Goal: Task Accomplishment & Management: Use online tool/utility

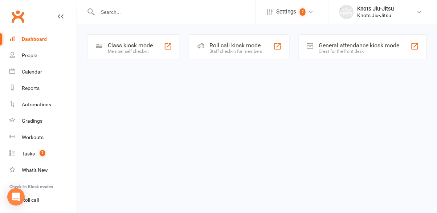
click at [134, 50] on div "Member self check-in" at bounding box center [130, 51] width 45 height 5
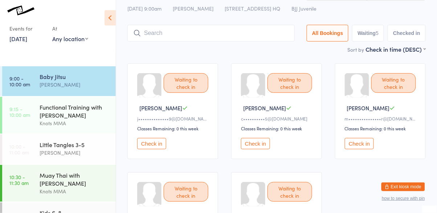
scroll to position [23, 0]
click at [91, 95] on div "Baby [PERSON_NAME]" at bounding box center [78, 80] width 76 height 29
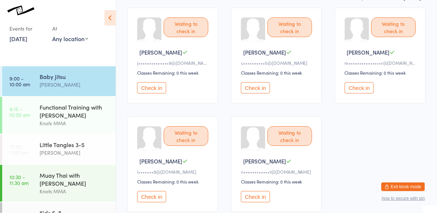
scroll to position [78, 0]
click at [260, 93] on button "Check in" at bounding box center [255, 87] width 29 height 11
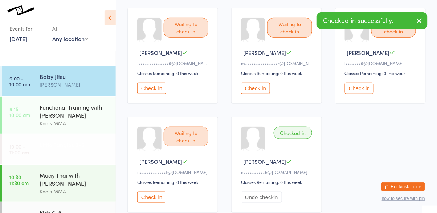
click at [85, 155] on div "[PERSON_NAME]" at bounding box center [75, 152] width 70 height 8
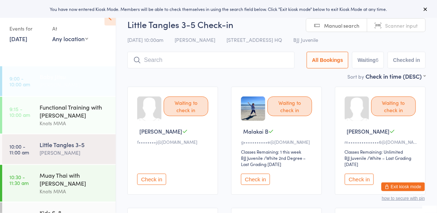
click at [93, 79] on div "Baby Jitsu" at bounding box center [75, 76] width 70 height 8
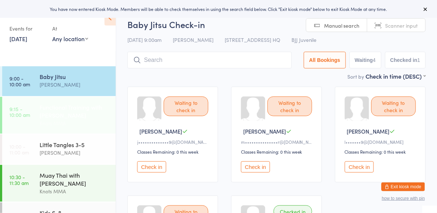
click at [69, 108] on div "Functional Training with [PERSON_NAME]" at bounding box center [75, 111] width 70 height 16
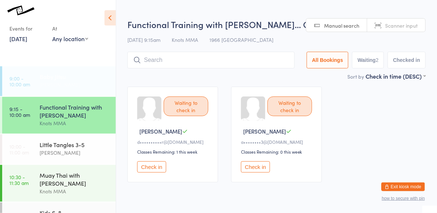
click at [69, 84] on div "[PERSON_NAME]" at bounding box center [75, 84] width 70 height 8
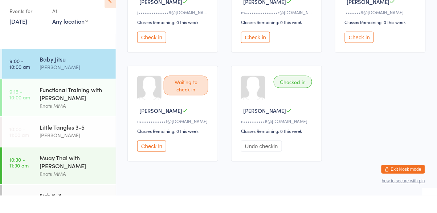
scroll to position [113, 0]
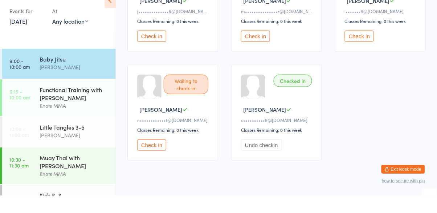
click at [154, 167] on button "Check in" at bounding box center [151, 162] width 29 height 11
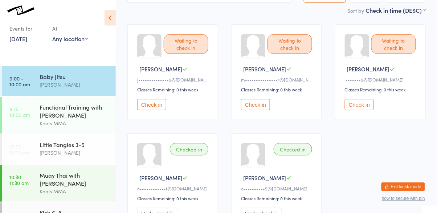
scroll to position [0, 0]
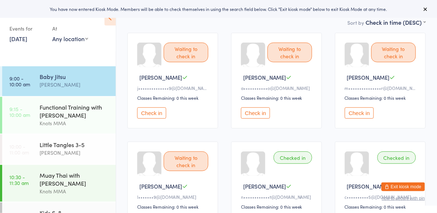
scroll to position [55, 0]
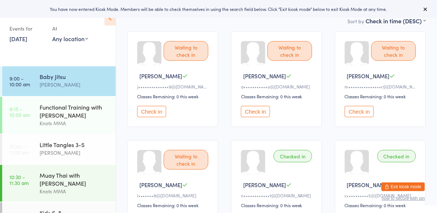
click at [267, 113] on button "Check in" at bounding box center [255, 111] width 29 height 11
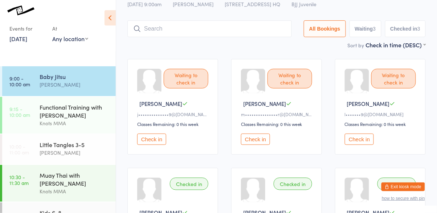
scroll to position [25, 0]
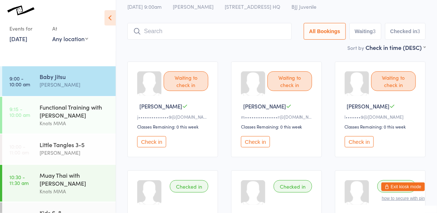
click at [152, 147] on button "Check in" at bounding box center [151, 141] width 29 height 11
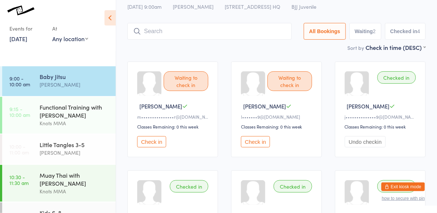
click at [174, 34] on input "search" at bounding box center [210, 31] width 165 height 17
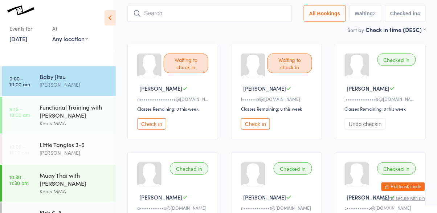
scroll to position [48, 0]
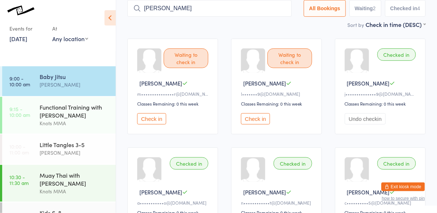
type input "emiliano"
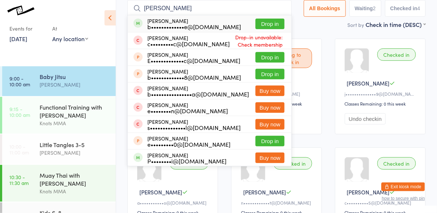
click at [277, 24] on button "Drop in" at bounding box center [270, 24] width 29 height 11
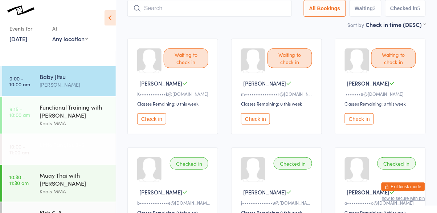
click at [78, 160] on div "Little Tangles 3-5 Cassio Martins" at bounding box center [78, 148] width 76 height 29
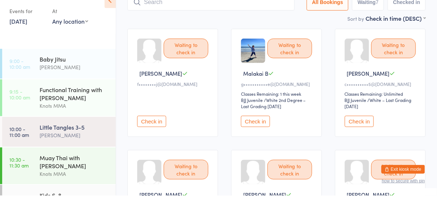
scroll to position [43, 0]
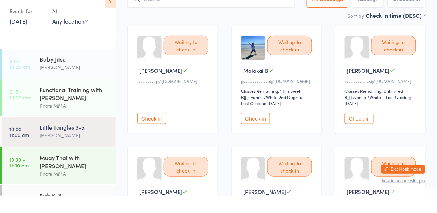
click at [355, 138] on button "Check in" at bounding box center [359, 135] width 29 height 11
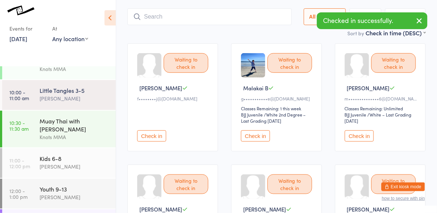
scroll to position [54, 0]
click at [61, 171] on div "Kids 6-8 Cassio Martins" at bounding box center [78, 161] width 76 height 29
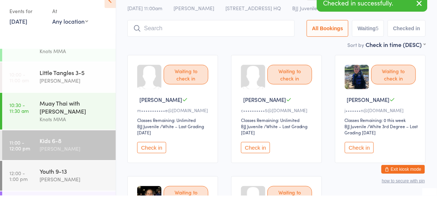
scroll to position [15, 0]
click at [250, 169] on button "Check in" at bounding box center [255, 164] width 29 height 11
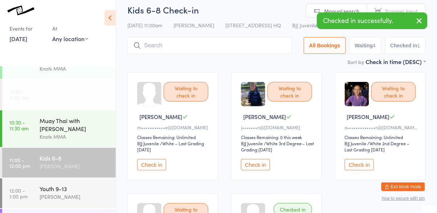
click at [56, 94] on div "[PERSON_NAME]" at bounding box center [75, 98] width 70 height 8
